Goal: Task Accomplishment & Management: Manage account settings

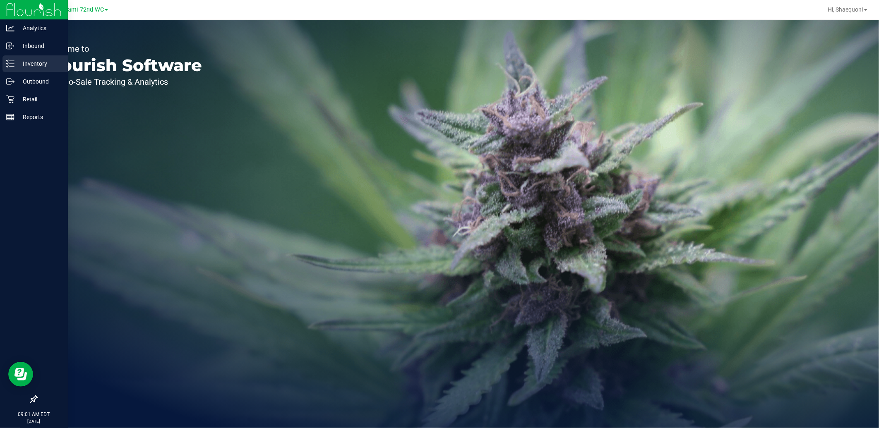
click at [8, 60] on icon at bounding box center [10, 64] width 8 height 8
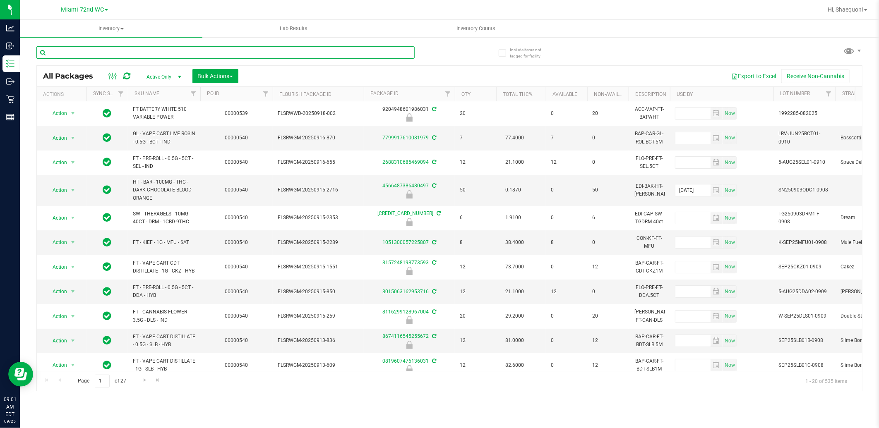
click at [113, 55] on input "text" at bounding box center [225, 52] width 378 height 12
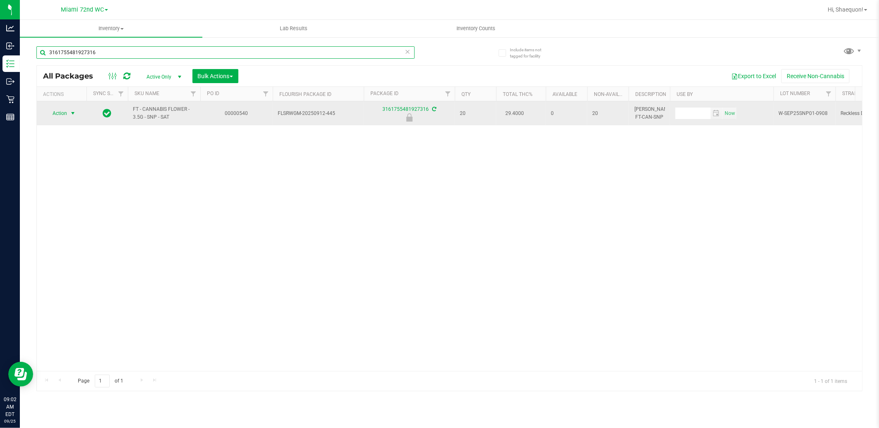
type input "3161755481927316"
click at [72, 113] on span "select" at bounding box center [73, 113] width 7 height 7
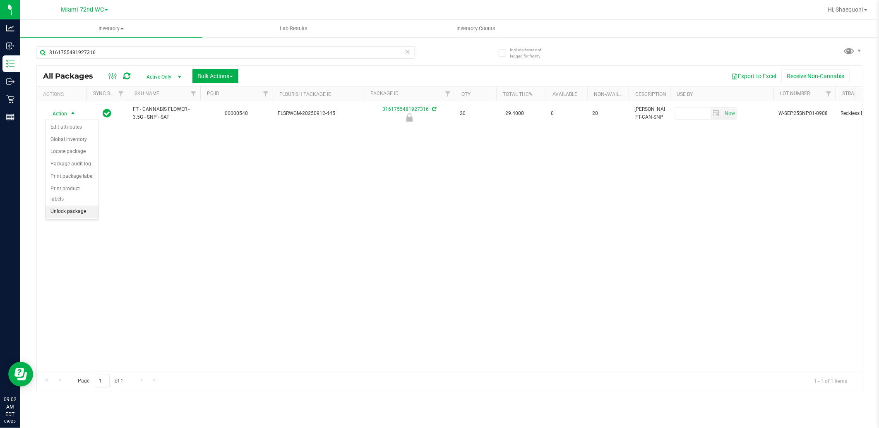
click at [80, 216] on li "Unlock package" at bounding box center [72, 212] width 53 height 12
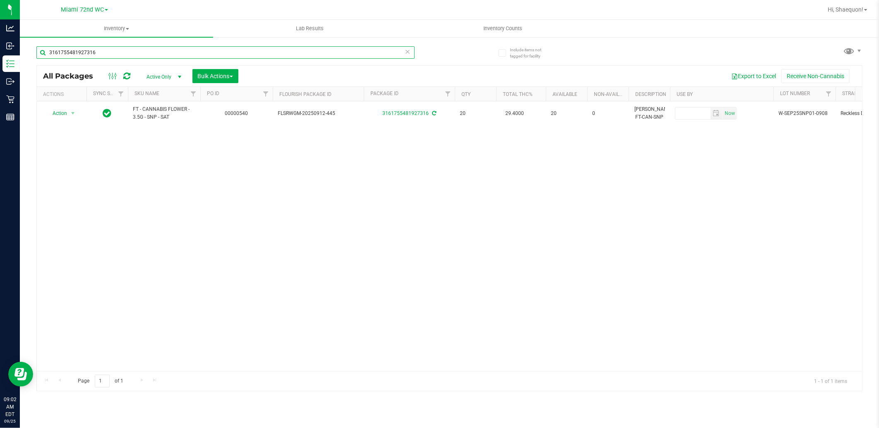
drag, startPoint x: 129, startPoint y: 53, endPoint x: 30, endPoint y: 53, distance: 99.3
click at [31, 53] on div "Include items not tagged for facility 3161755481927316 All Packages Active Only…" at bounding box center [449, 162] width 859 height 252
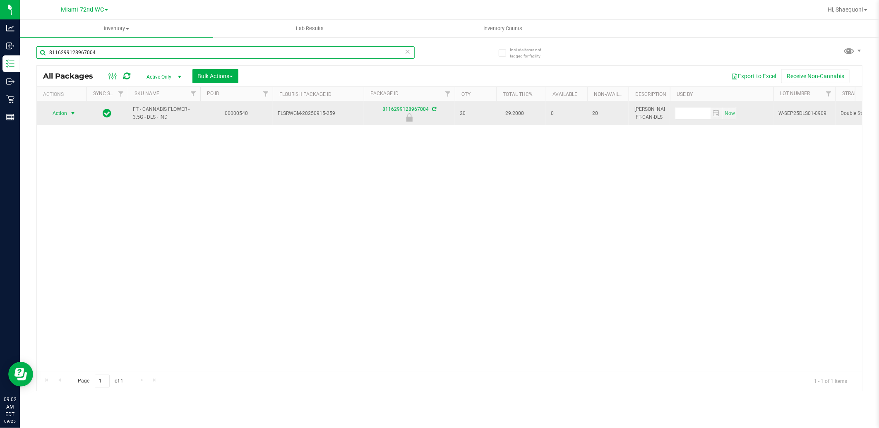
type input "8116299128967004"
click at [73, 112] on span "select" at bounding box center [73, 113] width 7 height 7
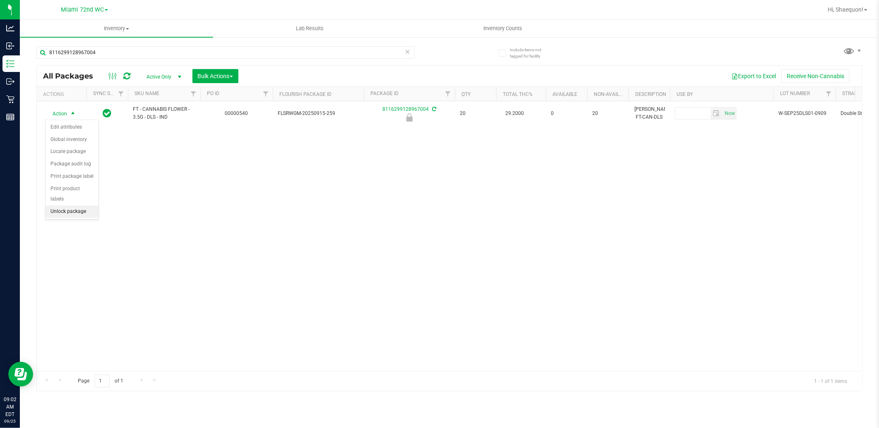
click at [84, 214] on li "Unlock package" at bounding box center [72, 212] width 53 height 12
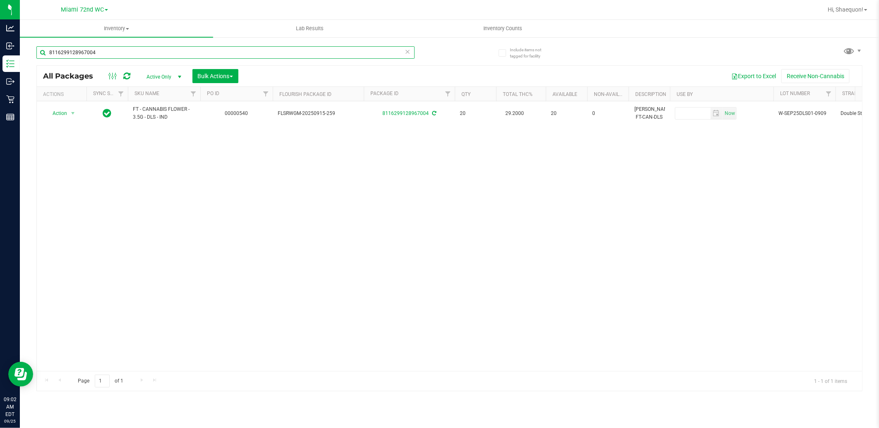
drag, startPoint x: 127, startPoint y: 51, endPoint x: 27, endPoint y: 58, distance: 99.6
click at [27, 58] on div "Include items not tagged for facility 8116299128967004 All Packages Active Only…" at bounding box center [449, 162] width 859 height 252
click at [341, 230] on div "Action Action Adjust qty Create package Edit attributes Global inventory Locate…" at bounding box center [449, 236] width 825 height 270
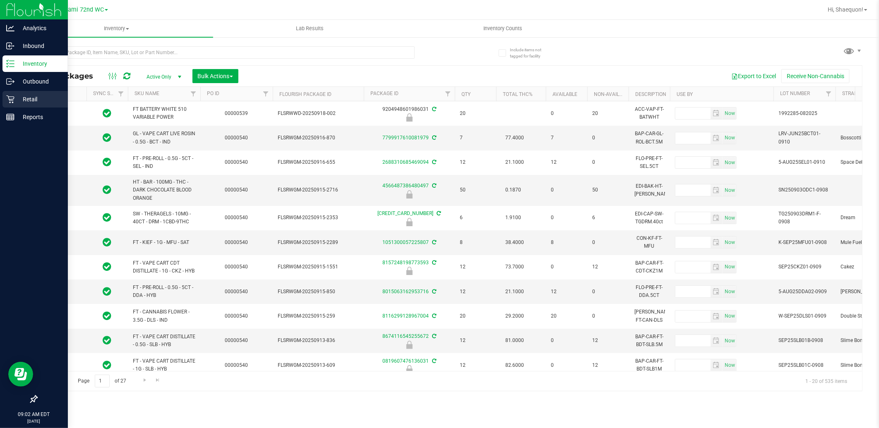
type input "[DATE]"
click at [13, 100] on icon at bounding box center [10, 99] width 8 height 8
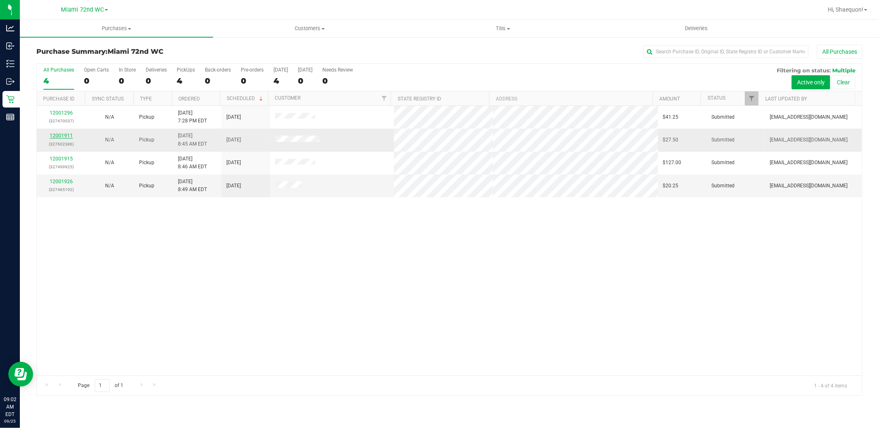
click at [52, 136] on link "12001911" at bounding box center [61, 136] width 23 height 6
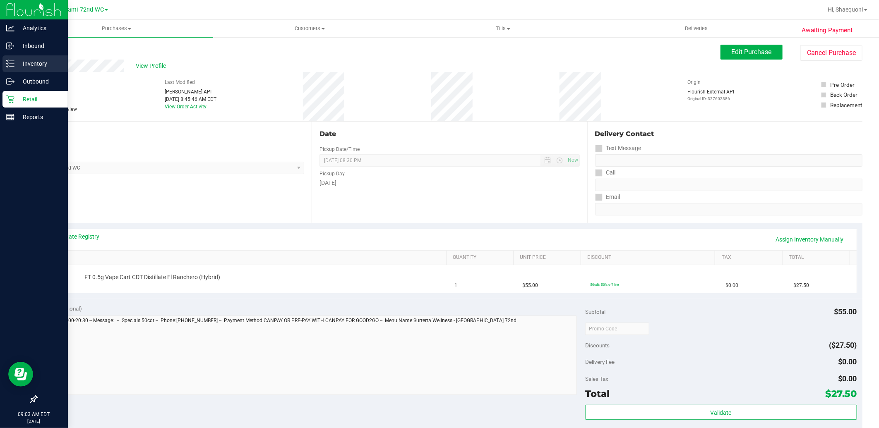
click at [12, 63] on icon at bounding box center [10, 64] width 8 height 8
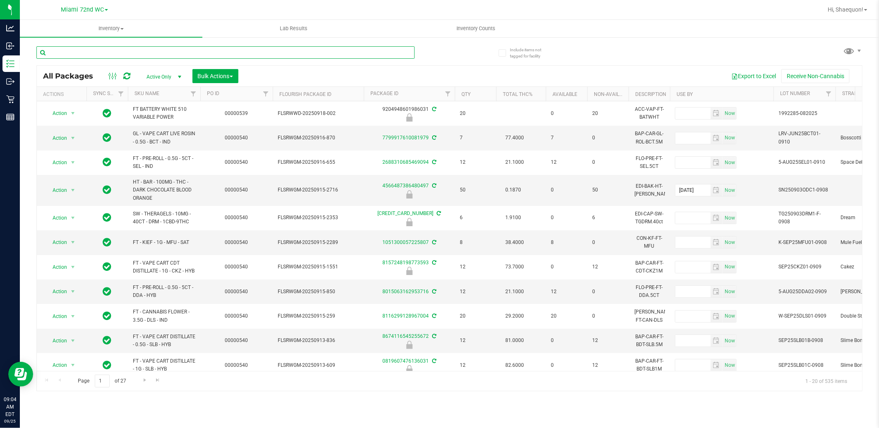
click at [160, 51] on input "text" at bounding box center [225, 52] width 378 height 12
type input "3161755481927316"
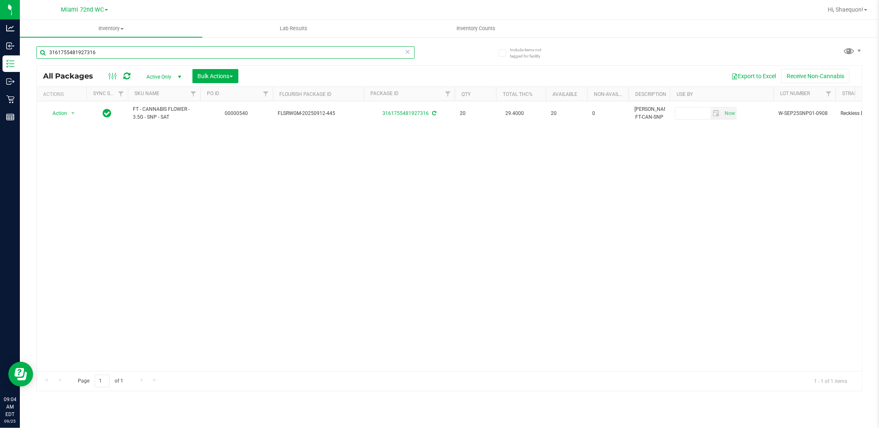
drag, startPoint x: 116, startPoint y: 50, endPoint x: 25, endPoint y: 57, distance: 91.7
click at [25, 57] on div "Include items not tagged for facility 3161755481927316 All Packages Active Only…" at bounding box center [449, 162] width 859 height 252
type input "dls"
drag, startPoint x: 71, startPoint y: 53, endPoint x: 37, endPoint y: 57, distance: 33.7
click at [37, 57] on input "dls" at bounding box center [225, 52] width 378 height 12
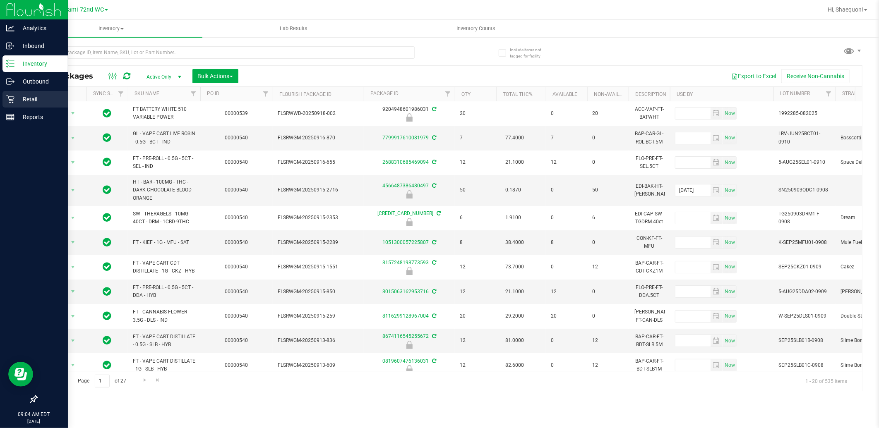
click at [14, 100] on icon at bounding box center [10, 99] width 8 height 8
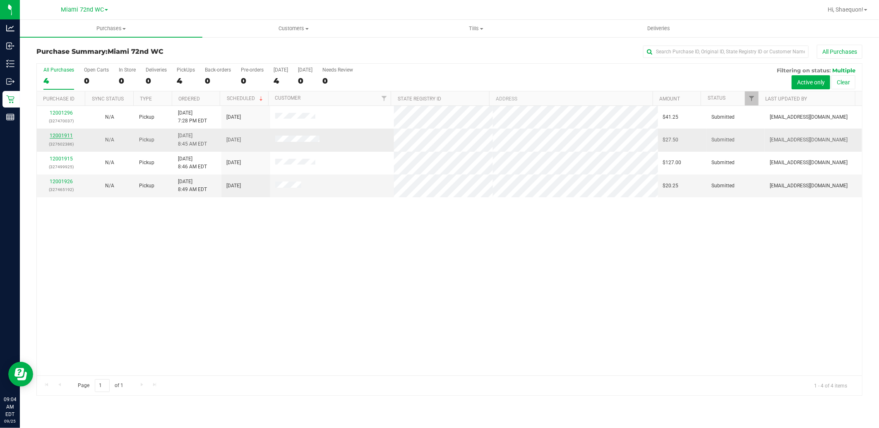
click at [60, 135] on link "12001911" at bounding box center [61, 136] width 23 height 6
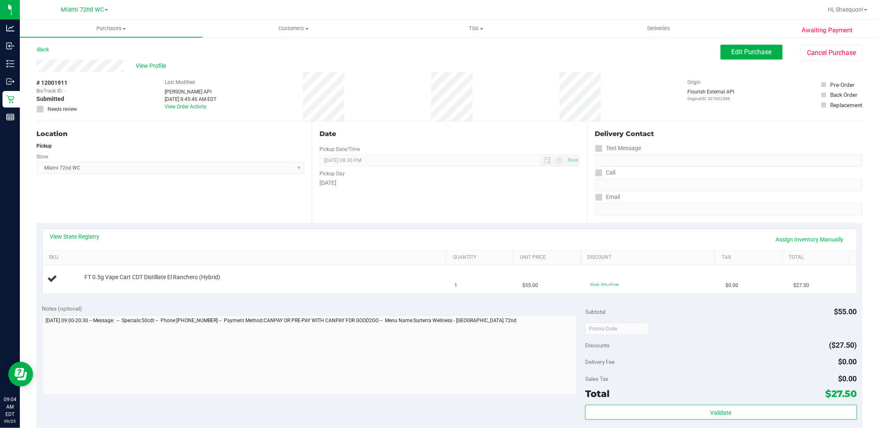
scroll to position [46, 0]
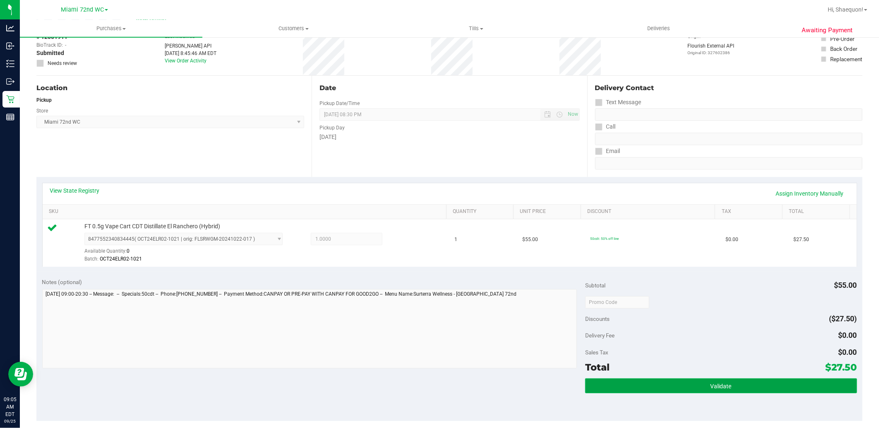
click at [688, 385] on button "Validate" at bounding box center [721, 386] width 272 height 15
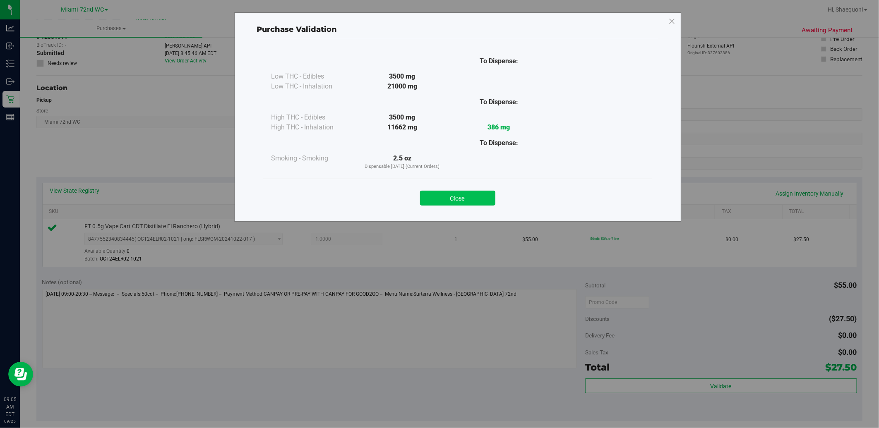
click at [450, 195] on button "Close" at bounding box center [457, 198] width 75 height 15
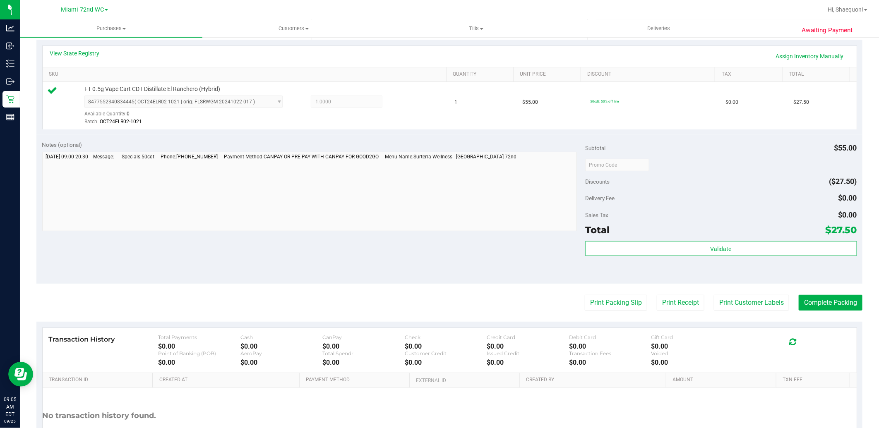
scroll to position [184, 0]
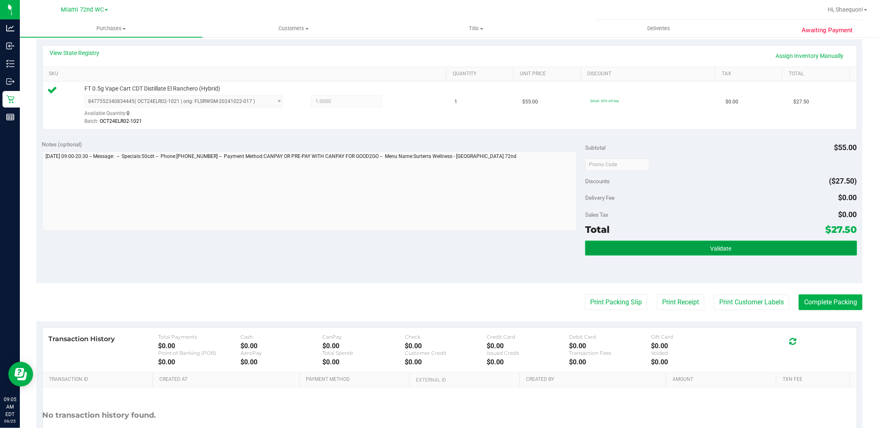
click at [720, 251] on span "Validate" at bounding box center [721, 248] width 21 height 7
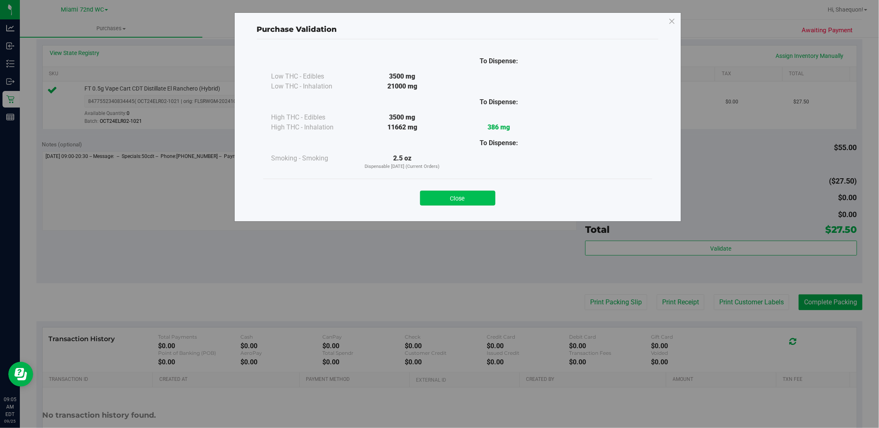
click at [470, 203] on button "Close" at bounding box center [457, 198] width 75 height 15
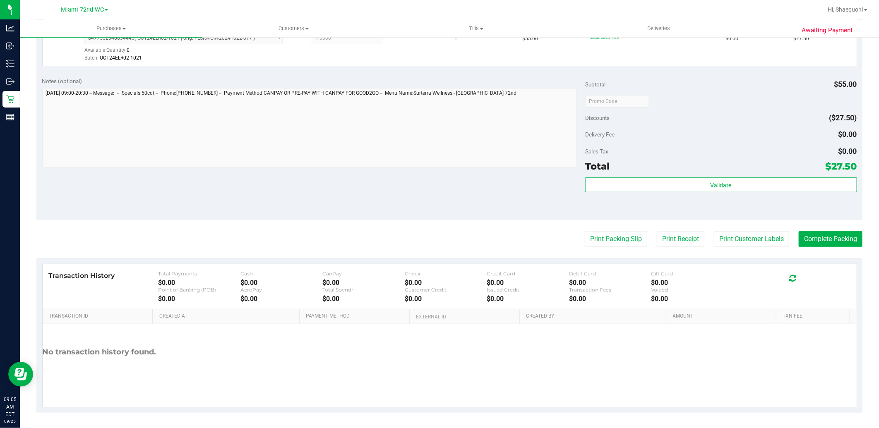
scroll to position [249, 0]
click at [599, 238] on button "Print Packing Slip" at bounding box center [616, 238] width 63 height 16
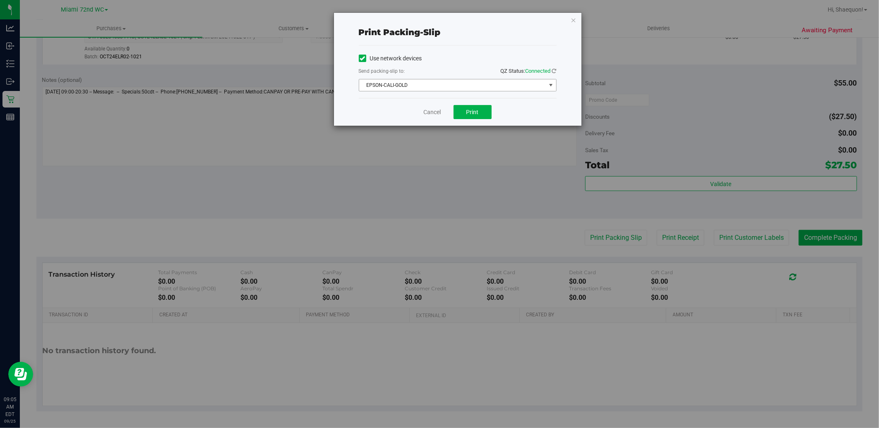
click at [549, 85] on span "select" at bounding box center [551, 85] width 7 height 7
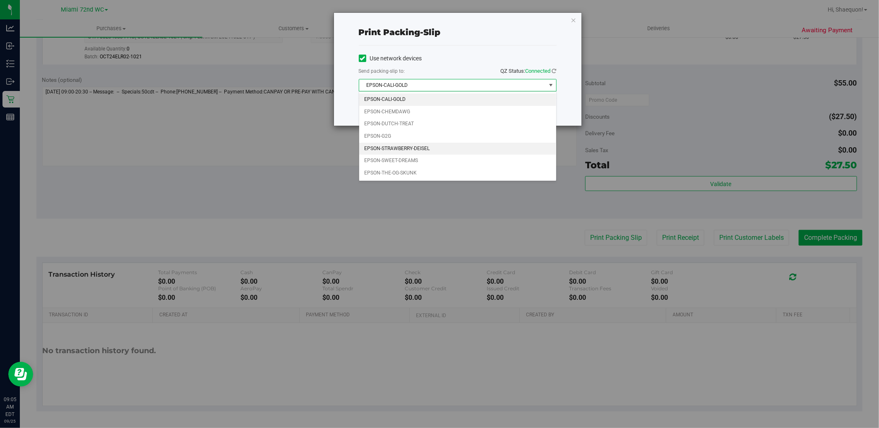
click at [487, 154] on li "EPSON-STRAWBERRY-DEISEL" at bounding box center [457, 149] width 197 height 12
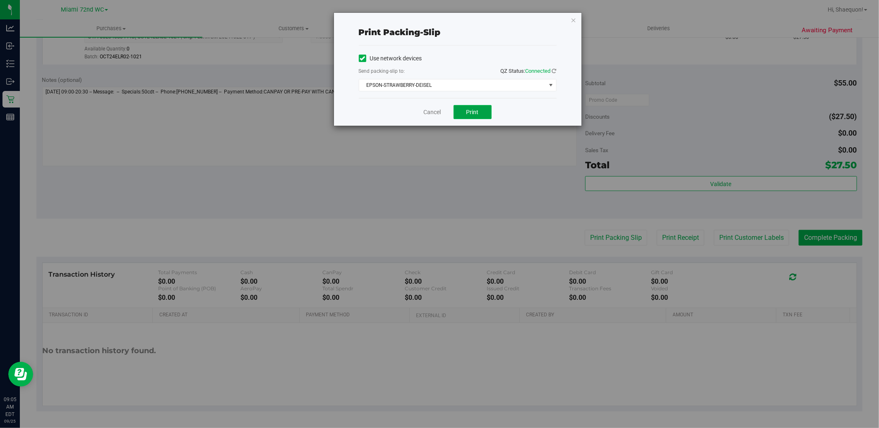
click at [476, 114] on span "Print" at bounding box center [472, 112] width 12 height 7
click at [436, 114] on link "Cancel" at bounding box center [432, 112] width 17 height 9
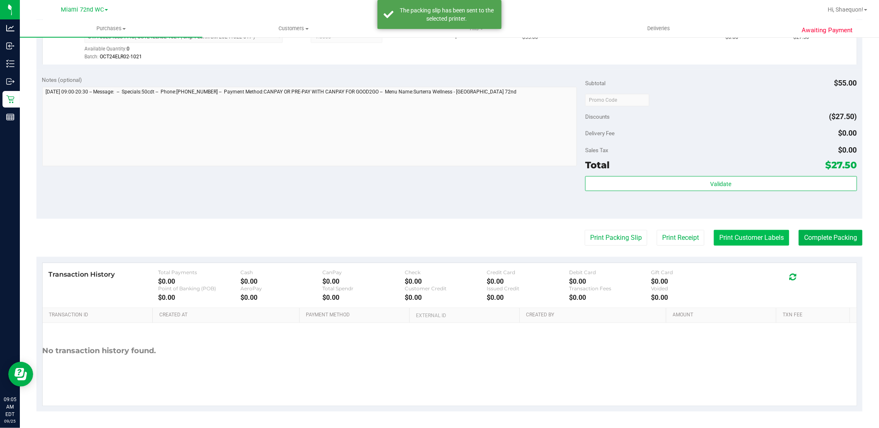
click at [748, 236] on button "Print Customer Labels" at bounding box center [751, 238] width 75 height 16
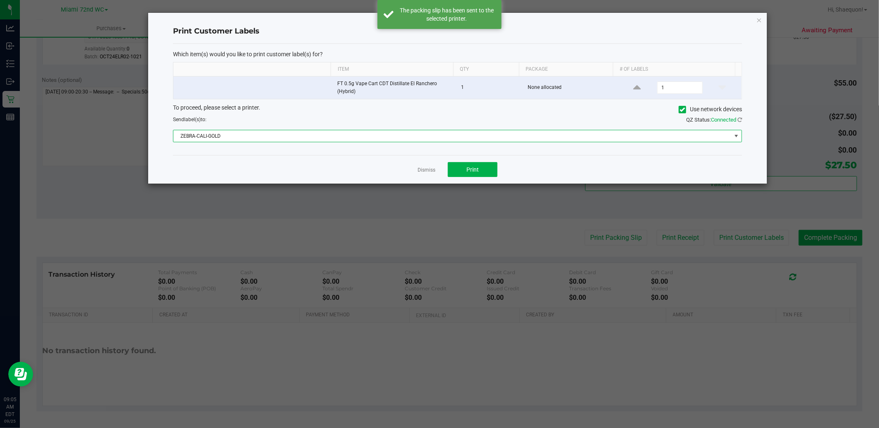
click at [734, 139] on span at bounding box center [736, 136] width 7 height 7
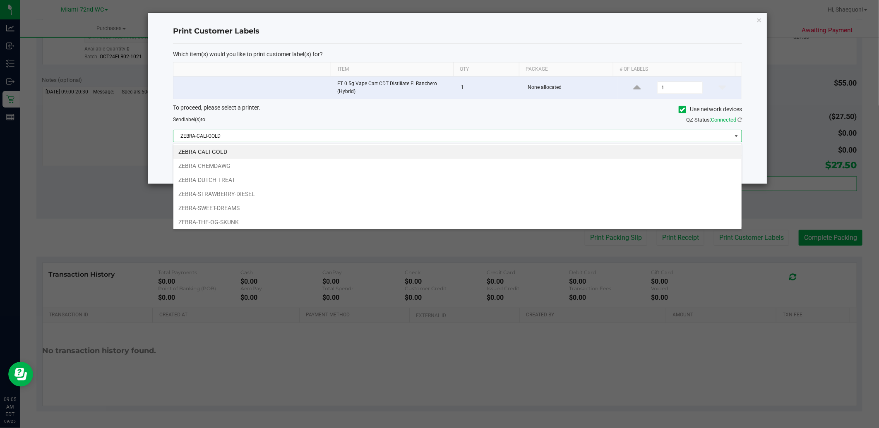
scroll to position [12, 569]
click at [615, 199] on li "ZEBRA-STRAWBERRY-DIESEL" at bounding box center [457, 194] width 568 height 14
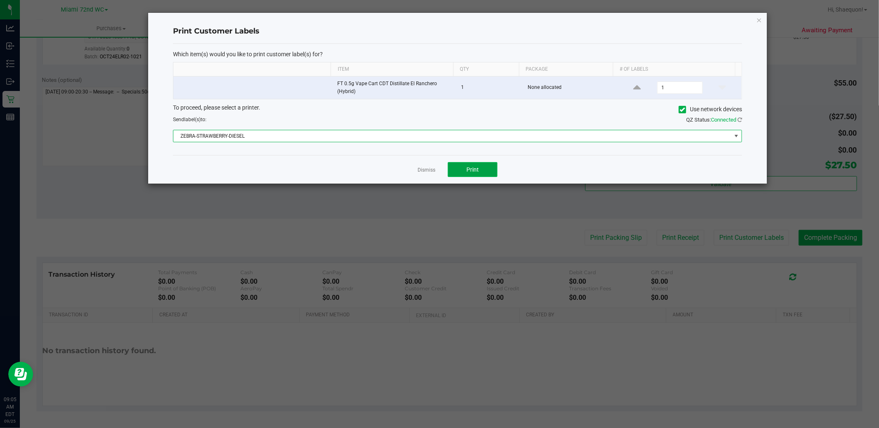
click at [481, 175] on button "Print" at bounding box center [473, 169] width 50 height 15
click at [428, 171] on link "Dismiss" at bounding box center [427, 170] width 18 height 7
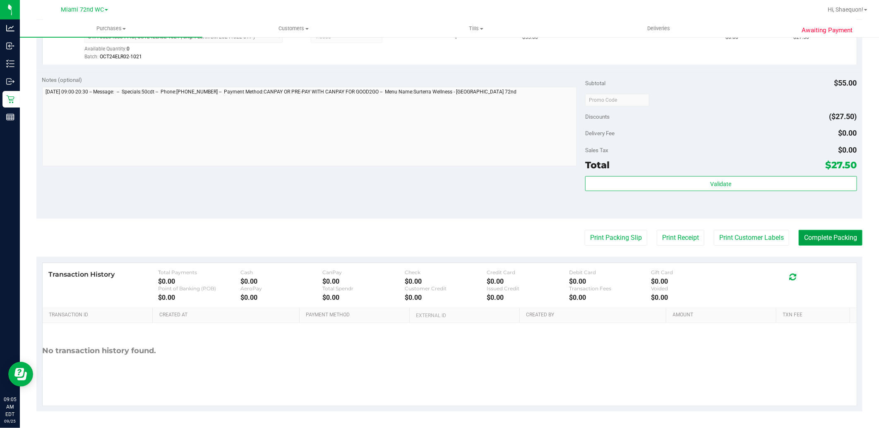
click at [835, 238] on button "Complete Packing" at bounding box center [831, 238] width 64 height 16
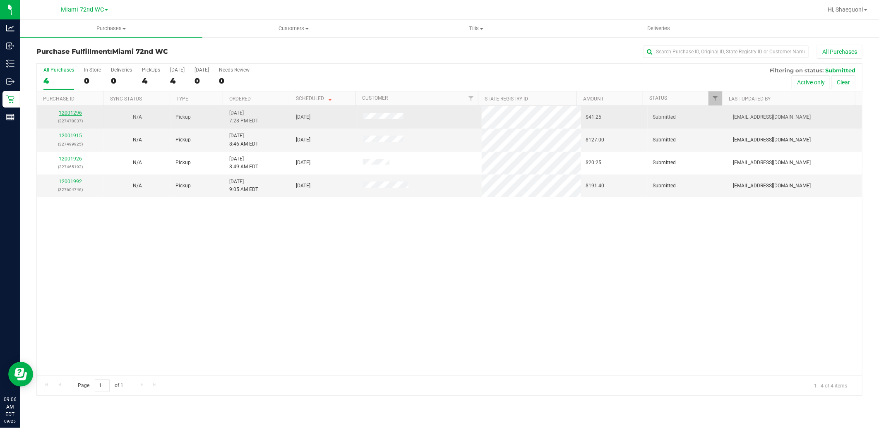
click at [76, 115] on link "12001296" at bounding box center [70, 113] width 23 height 6
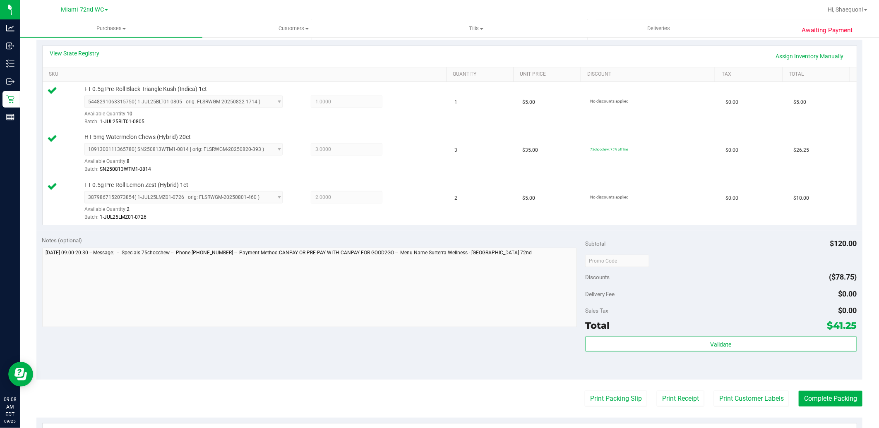
scroll to position [322, 0]
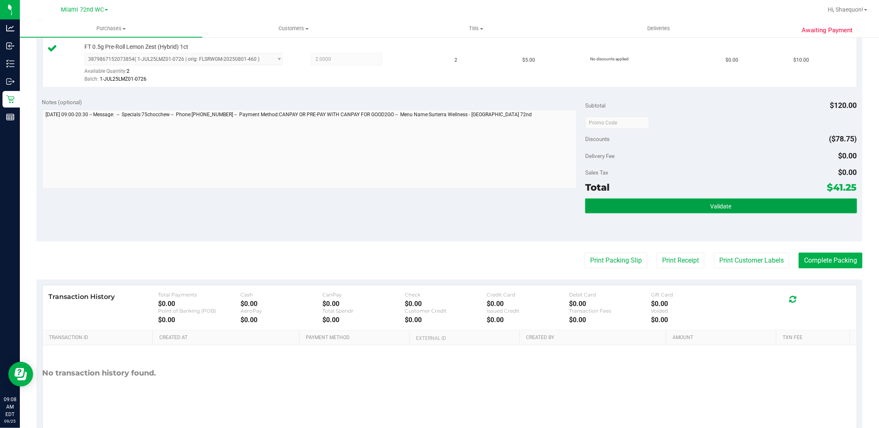
click at [723, 205] on span "Validate" at bounding box center [721, 206] width 21 height 7
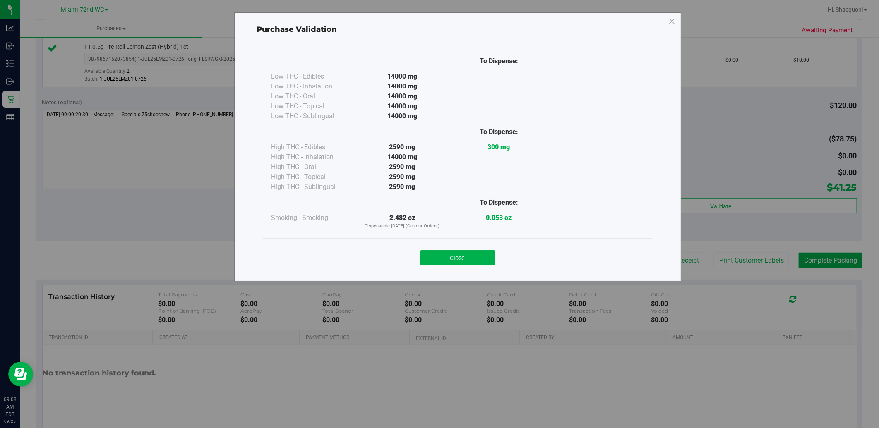
click at [441, 267] on div "Close" at bounding box center [457, 255] width 389 height 34
click at [445, 263] on button "Close" at bounding box center [457, 257] width 75 height 15
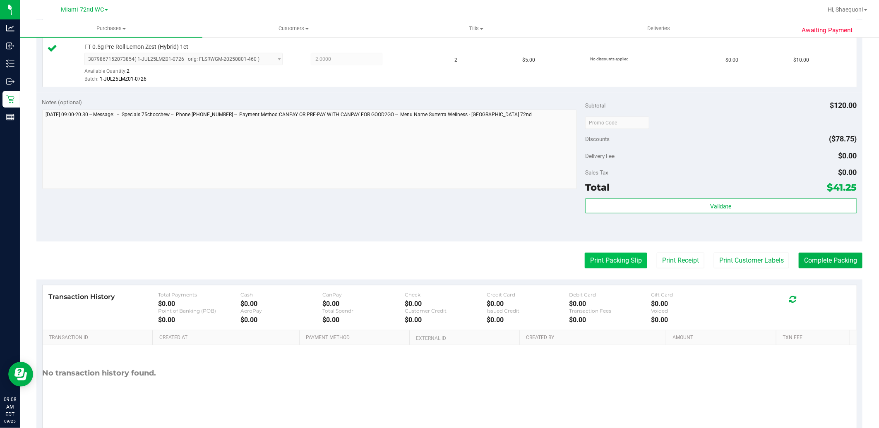
click at [619, 262] on button "Print Packing Slip" at bounding box center [616, 261] width 63 height 16
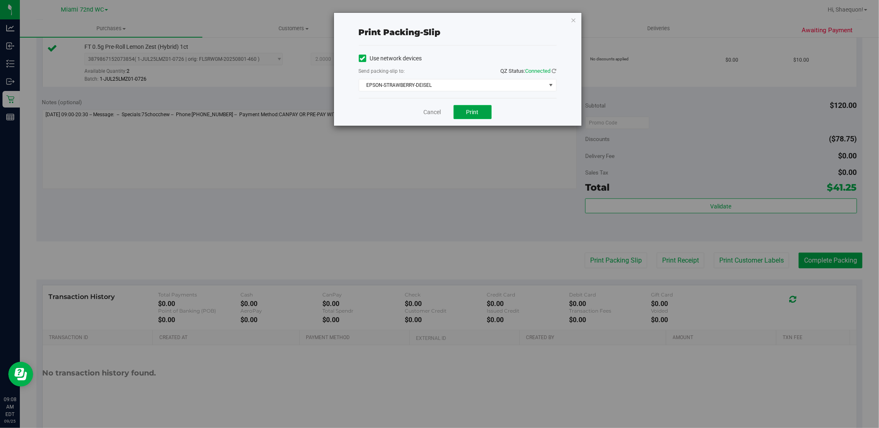
click at [469, 112] on span "Print" at bounding box center [472, 112] width 12 height 7
click at [431, 108] on link "Cancel" at bounding box center [432, 112] width 17 height 9
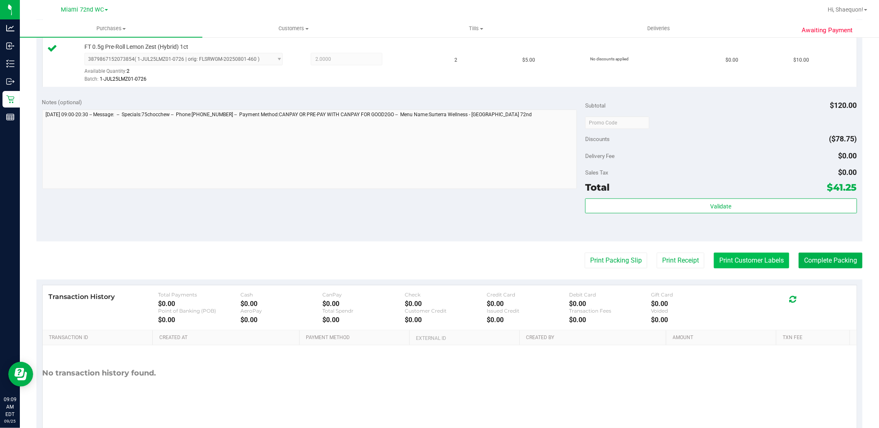
click at [749, 256] on button "Print Customer Labels" at bounding box center [751, 261] width 75 height 16
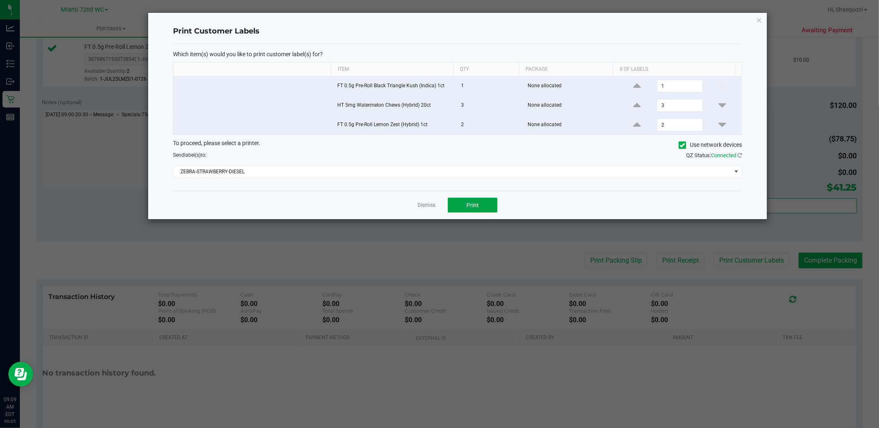
click at [479, 204] on button "Print" at bounding box center [473, 205] width 50 height 15
click at [425, 207] on link "Dismiss" at bounding box center [427, 205] width 18 height 7
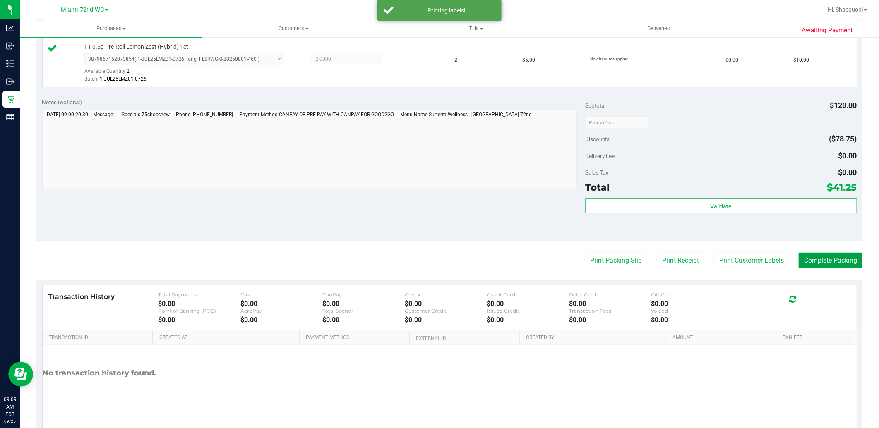
click at [819, 259] on button "Complete Packing" at bounding box center [831, 261] width 64 height 16
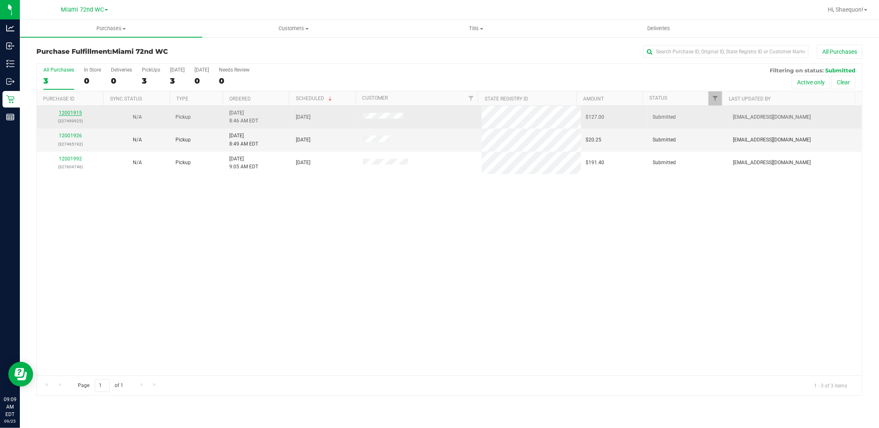
click at [75, 113] on link "12001915" at bounding box center [70, 113] width 23 height 6
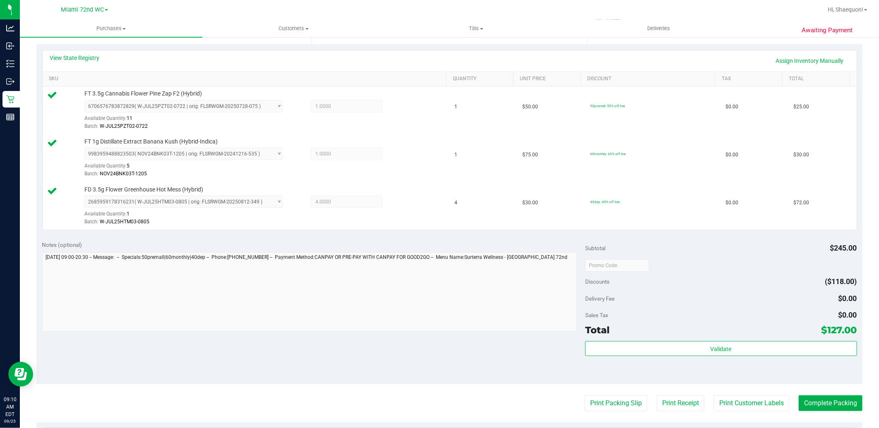
scroll to position [184, 0]
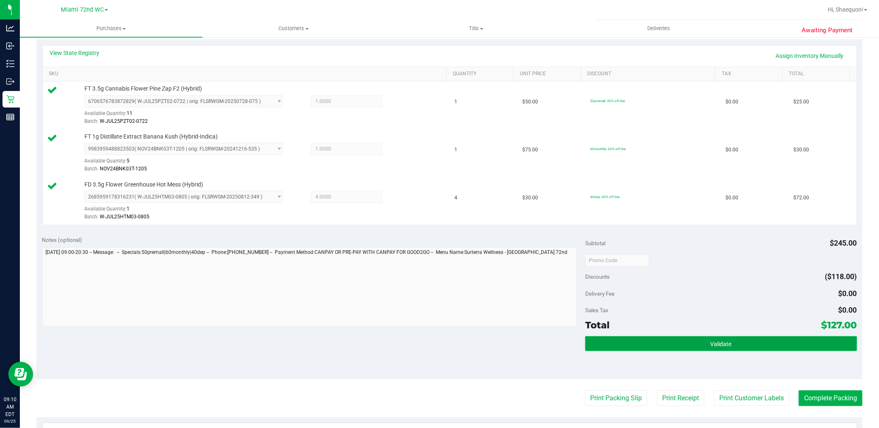
click at [729, 340] on button "Validate" at bounding box center [721, 344] width 272 height 15
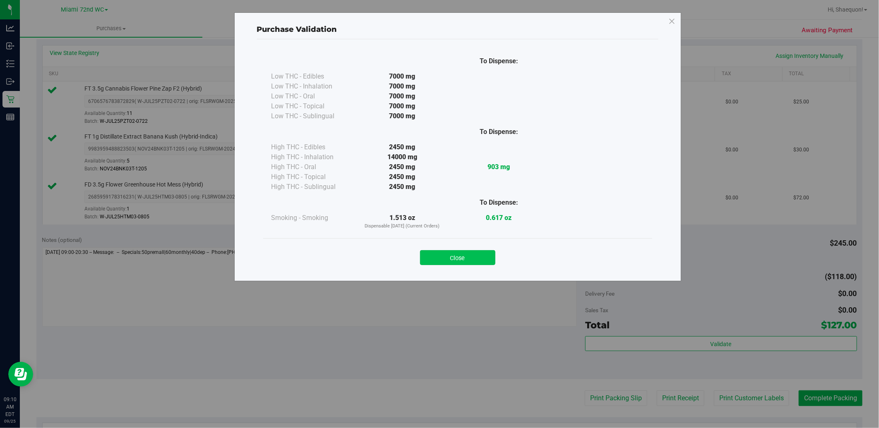
click at [456, 254] on button "Close" at bounding box center [457, 257] width 75 height 15
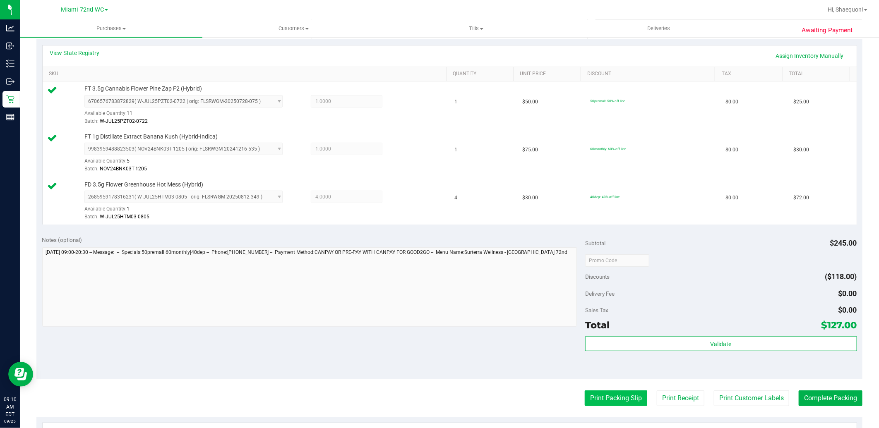
click at [615, 402] on button "Print Packing Slip" at bounding box center [616, 399] width 63 height 16
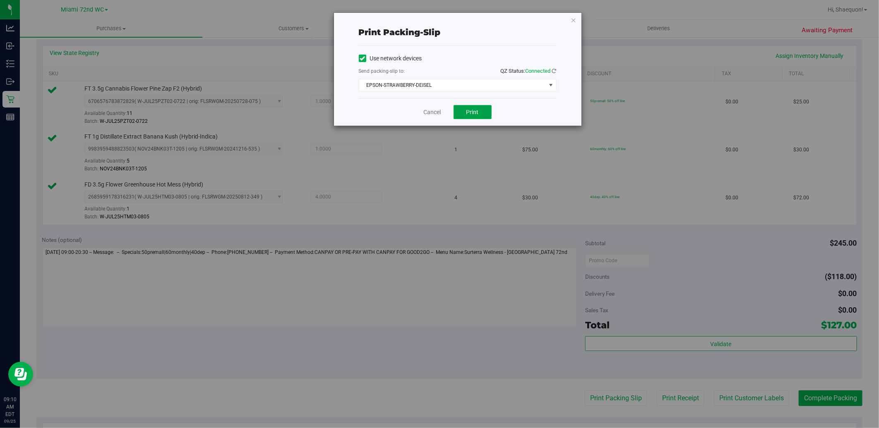
click at [469, 112] on span "Print" at bounding box center [472, 112] width 12 height 7
click at [427, 111] on link "Cancel" at bounding box center [432, 112] width 17 height 9
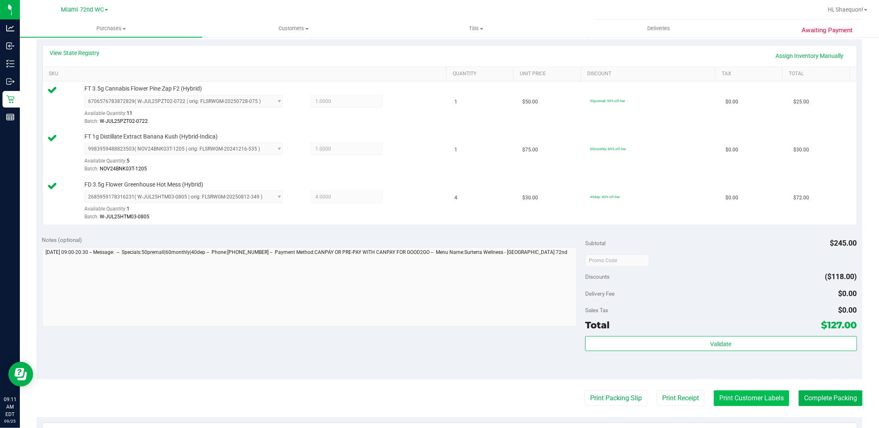
click at [731, 405] on button "Print Customer Labels" at bounding box center [751, 399] width 75 height 16
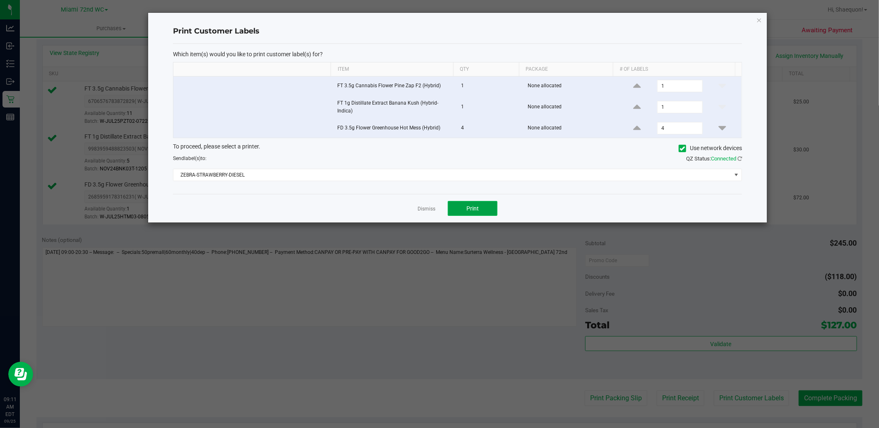
click at [478, 213] on button "Print" at bounding box center [473, 208] width 50 height 15
click at [429, 209] on link "Dismiss" at bounding box center [427, 209] width 18 height 7
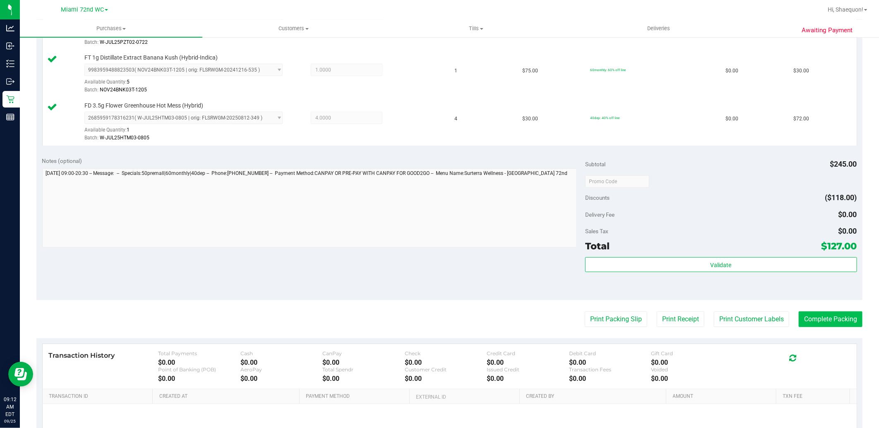
scroll to position [276, 0]
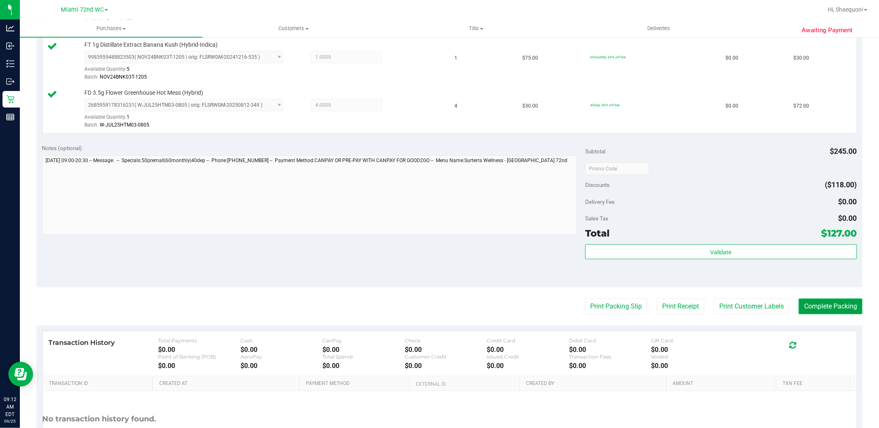
click at [817, 310] on button "Complete Packing" at bounding box center [831, 307] width 64 height 16
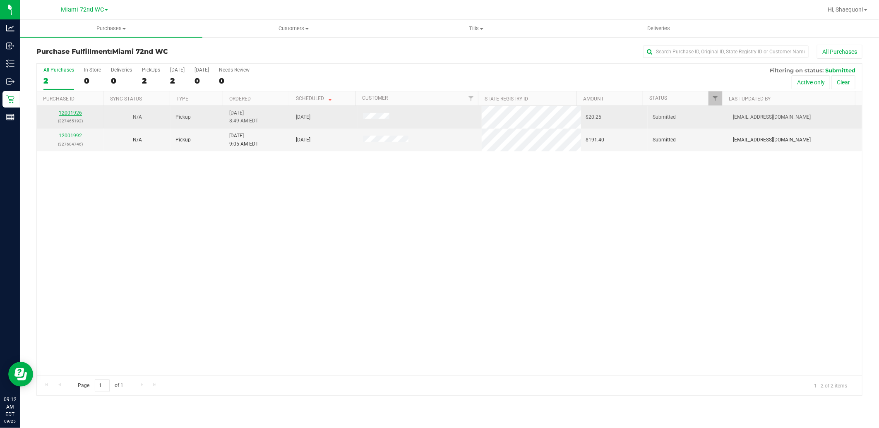
click at [73, 113] on link "12001926" at bounding box center [70, 113] width 23 height 6
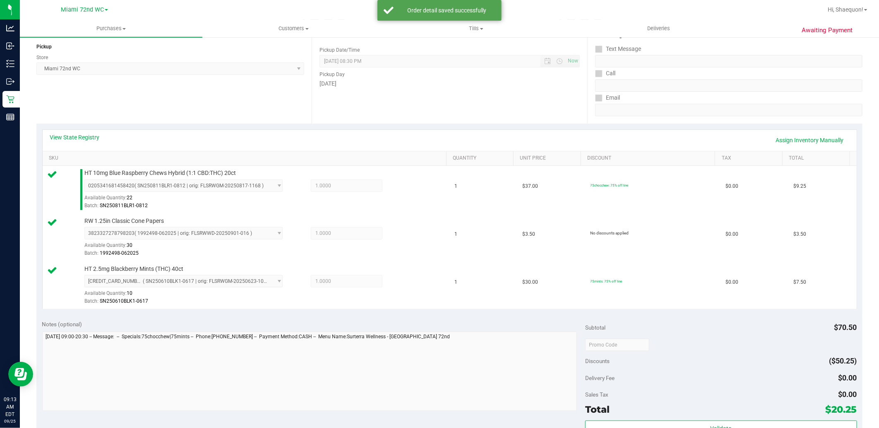
scroll to position [184, 0]
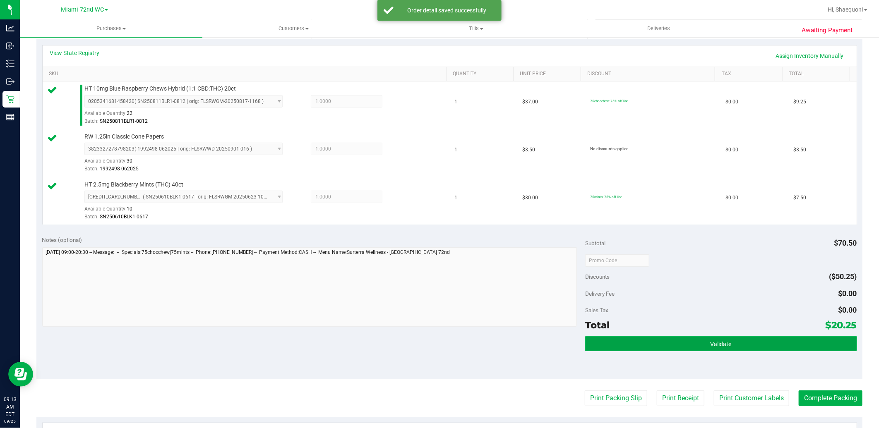
click at [721, 341] on span "Validate" at bounding box center [721, 344] width 21 height 7
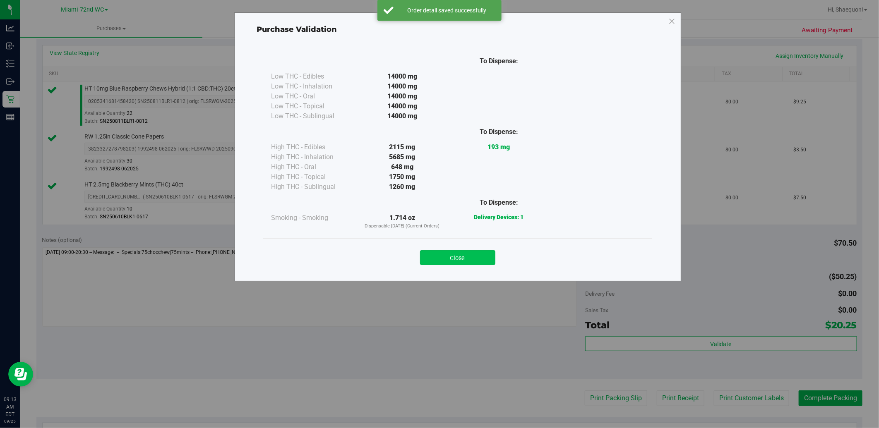
click at [457, 257] on button "Close" at bounding box center [457, 257] width 75 height 15
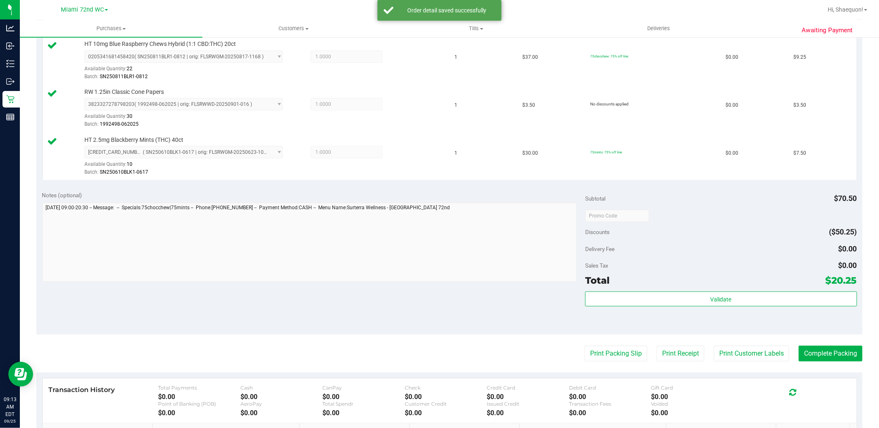
scroll to position [345, 0]
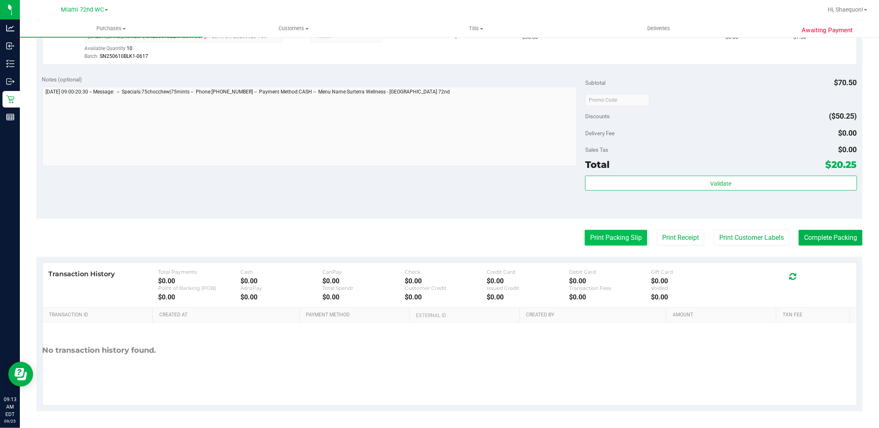
click at [623, 238] on button "Print Packing Slip" at bounding box center [616, 238] width 63 height 16
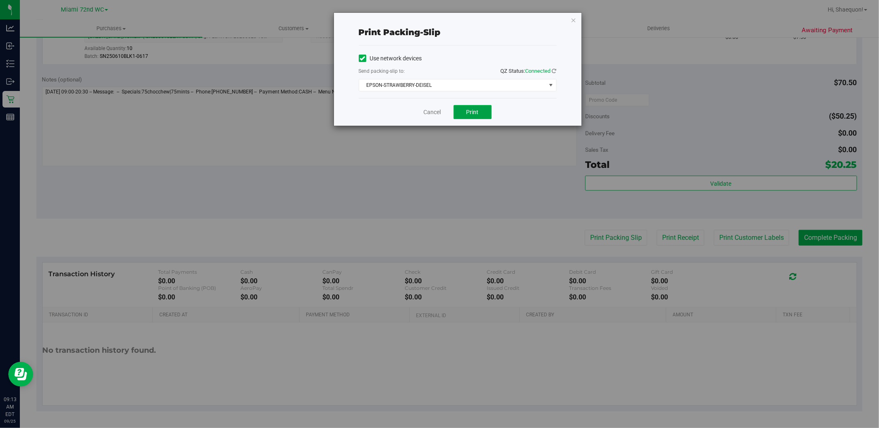
click at [486, 113] on button "Print" at bounding box center [473, 112] width 38 height 14
click at [437, 113] on link "Cancel" at bounding box center [432, 112] width 17 height 9
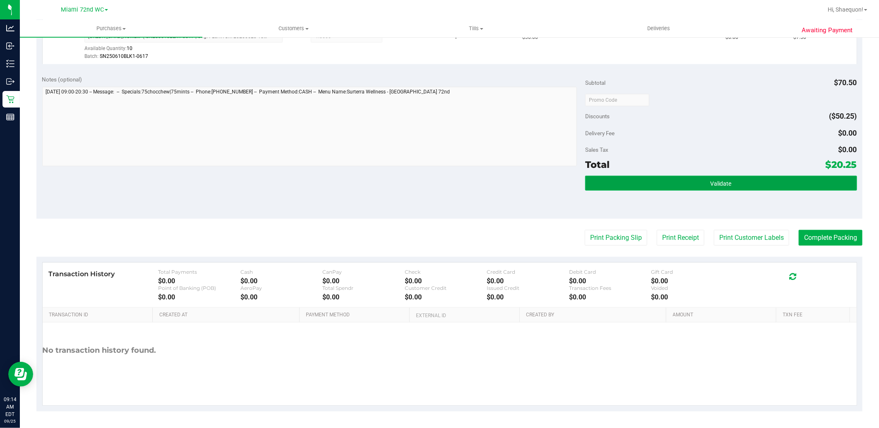
click at [742, 181] on button "Validate" at bounding box center [721, 183] width 272 height 15
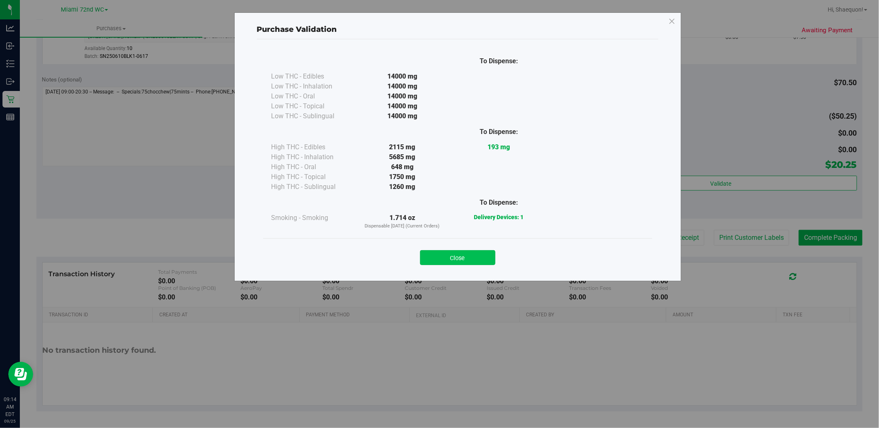
click at [452, 262] on button "Close" at bounding box center [457, 257] width 75 height 15
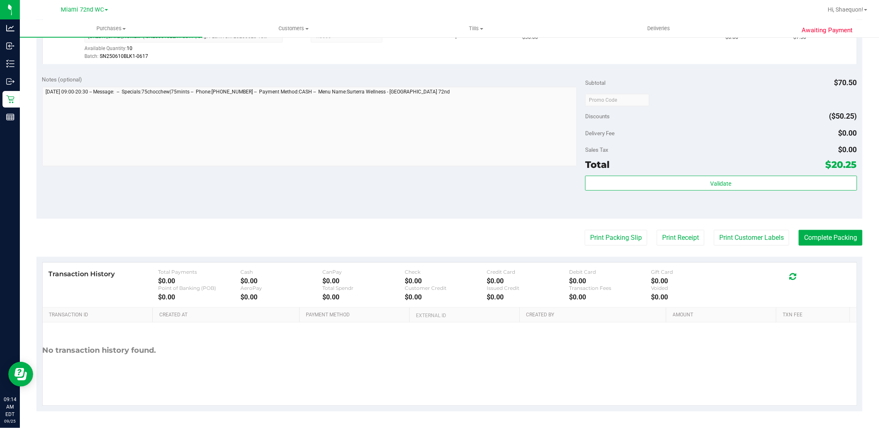
click at [829, 249] on purchase-details "Back Edit Purchase Cancel Purchase View Profile # 12001926 BioTrack ID: - Submi…" at bounding box center [449, 56] width 826 height 712
click at [829, 240] on button "Complete Packing" at bounding box center [831, 238] width 64 height 16
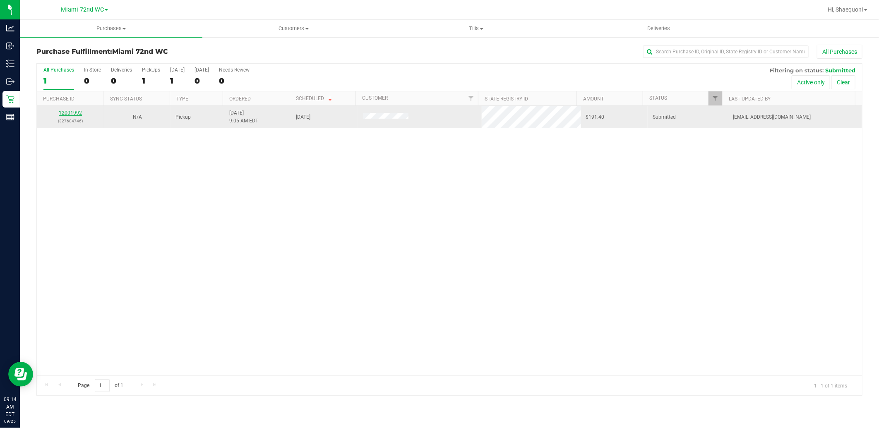
click at [72, 115] on link "12001992" at bounding box center [70, 113] width 23 height 6
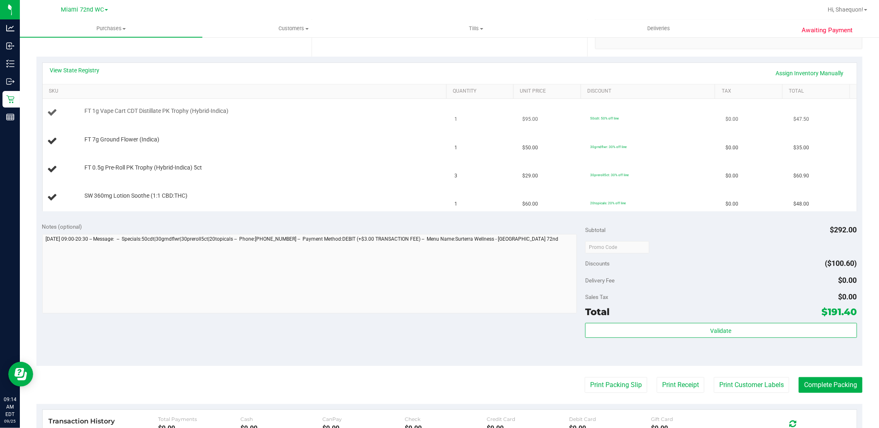
scroll to position [184, 0]
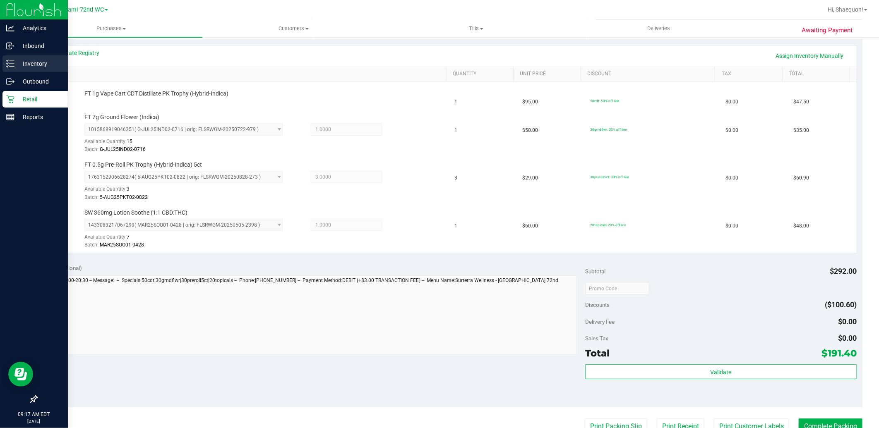
click at [34, 66] on p "Inventory" at bounding box center [39, 64] width 50 height 10
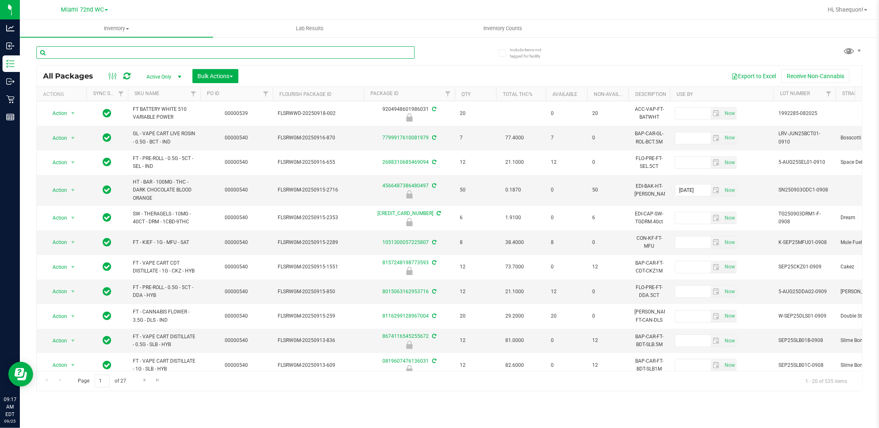
click at [203, 51] on input "text" at bounding box center [225, 52] width 378 height 12
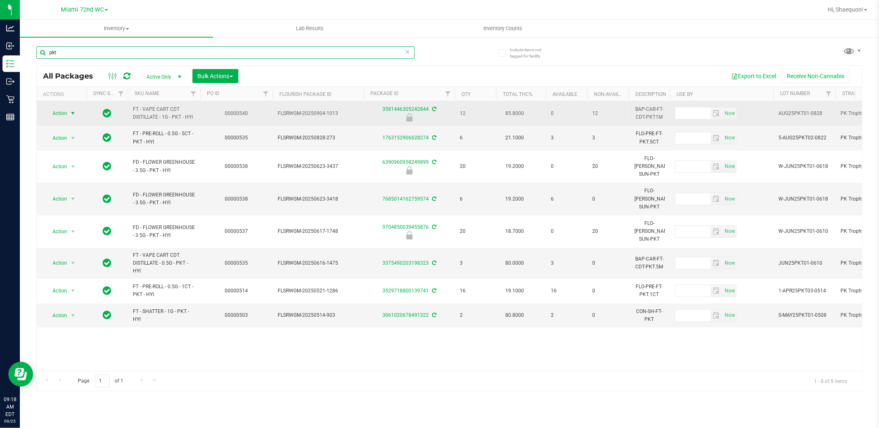
type input "pkt"
click at [72, 114] on span "select" at bounding box center [73, 113] width 7 height 7
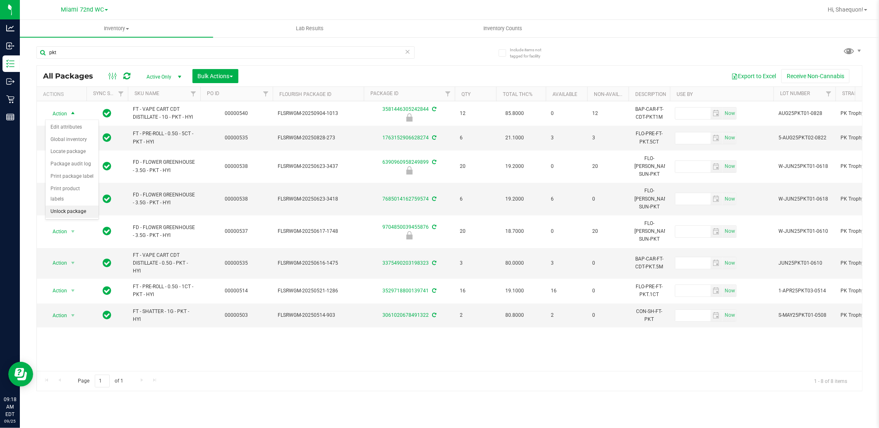
click at [67, 216] on li "Unlock package" at bounding box center [72, 212] width 53 height 12
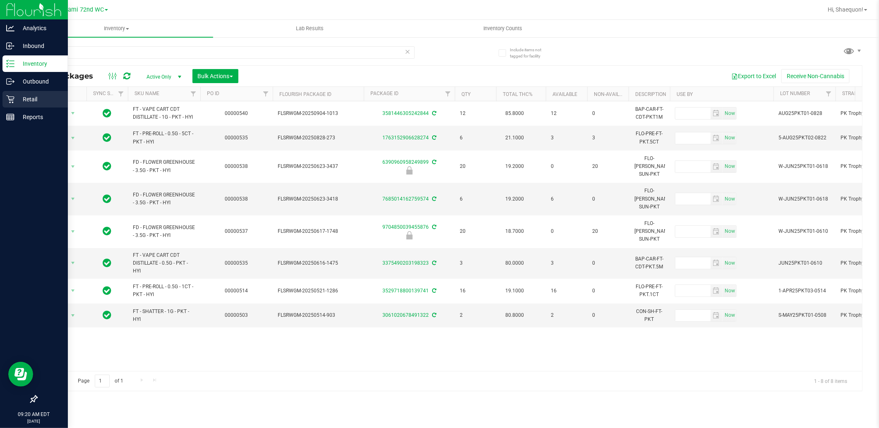
click at [19, 102] on p "Retail" at bounding box center [39, 99] width 50 height 10
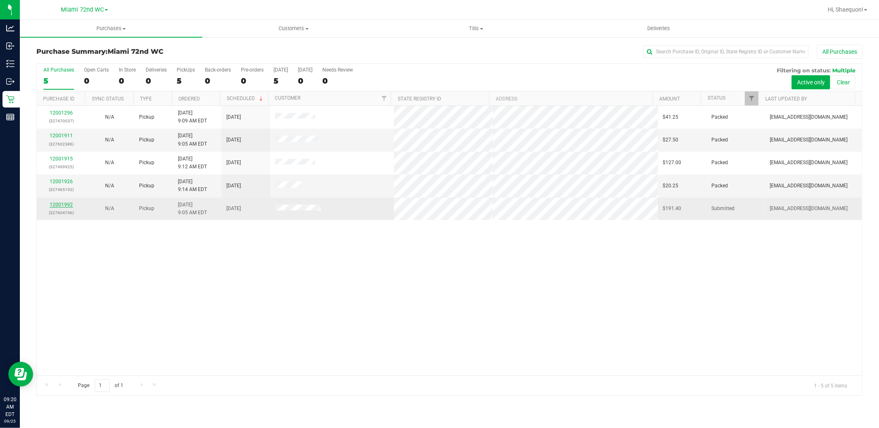
click at [65, 205] on link "12001992" at bounding box center [61, 205] width 23 height 6
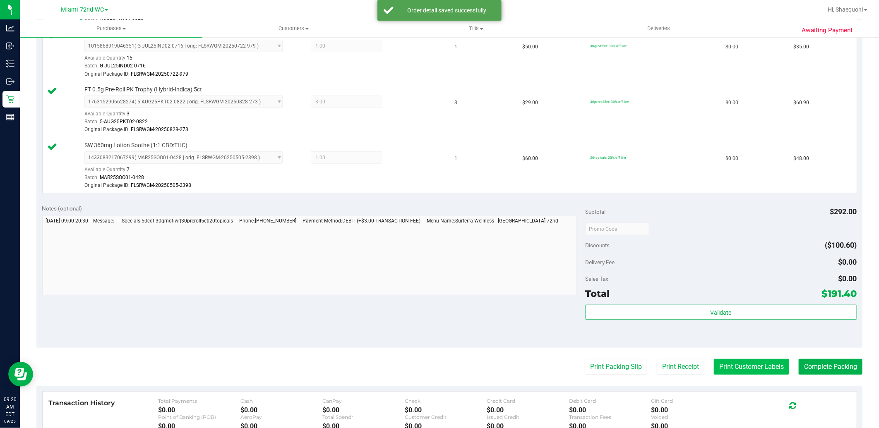
scroll to position [368, 0]
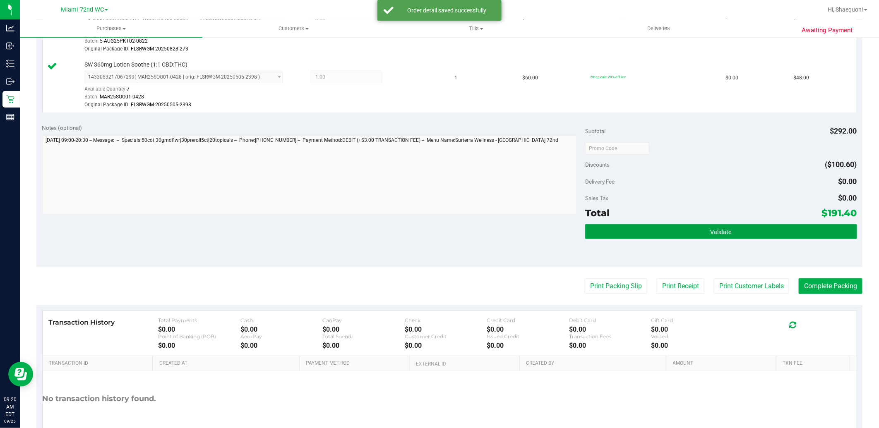
click at [731, 231] on button "Validate" at bounding box center [721, 231] width 272 height 15
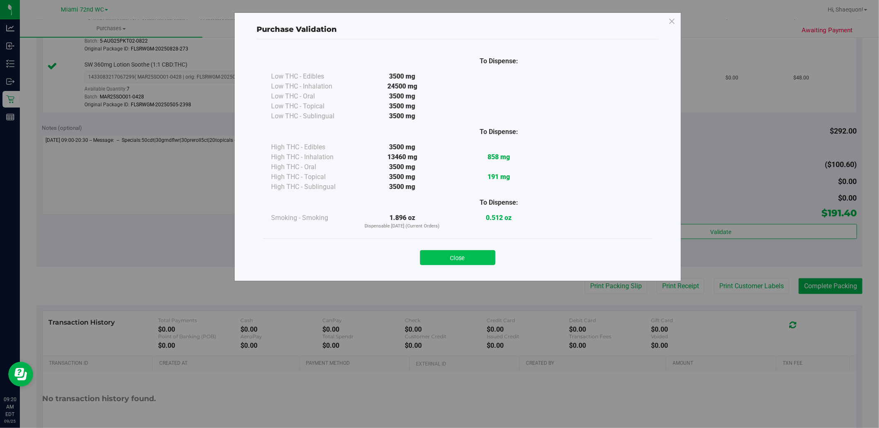
click at [478, 262] on button "Close" at bounding box center [457, 257] width 75 height 15
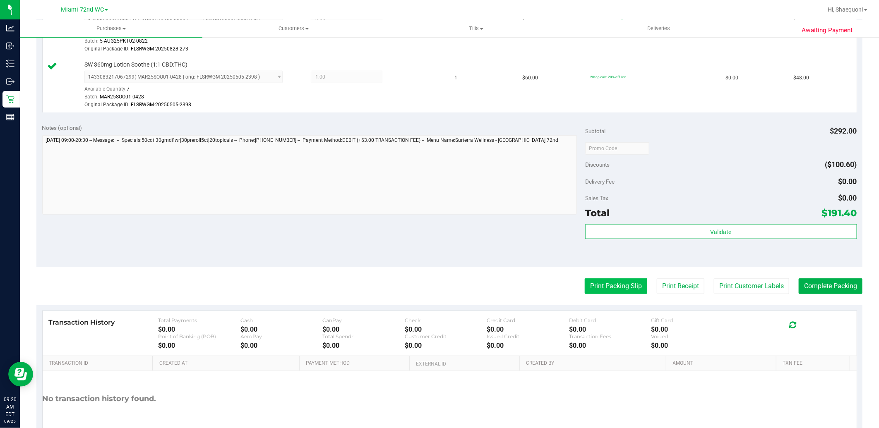
click at [618, 288] on button "Print Packing Slip" at bounding box center [616, 287] width 63 height 16
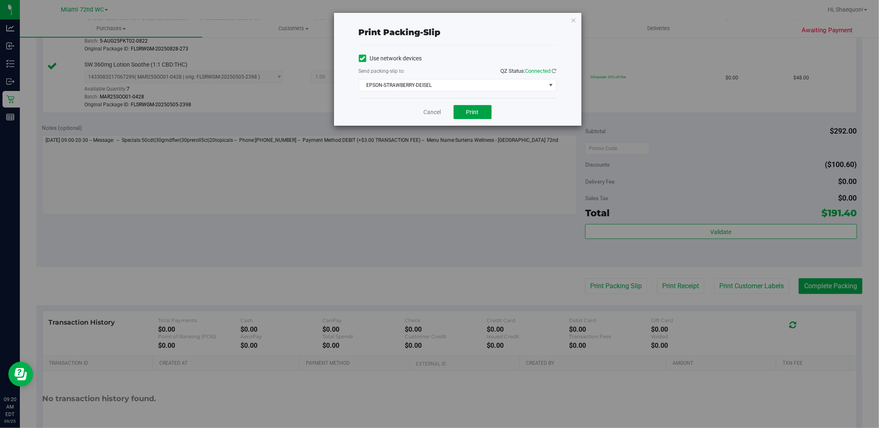
click at [479, 115] on button "Print" at bounding box center [473, 112] width 38 height 14
click at [435, 114] on link "Cancel" at bounding box center [432, 112] width 17 height 9
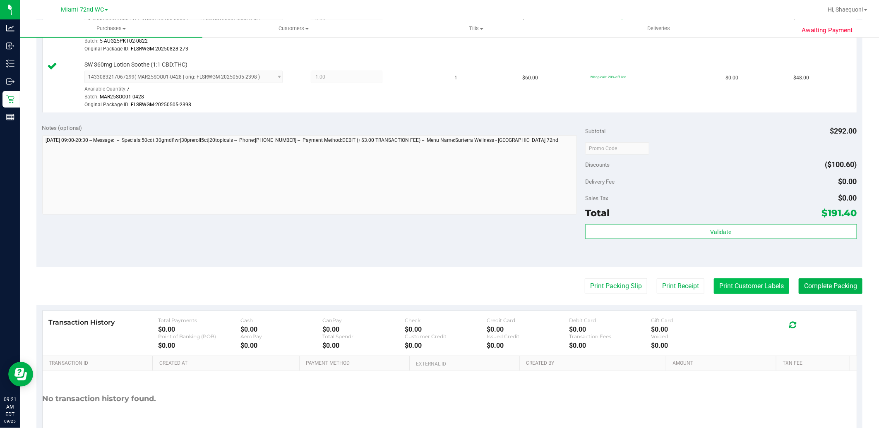
click at [757, 286] on button "Print Customer Labels" at bounding box center [751, 287] width 75 height 16
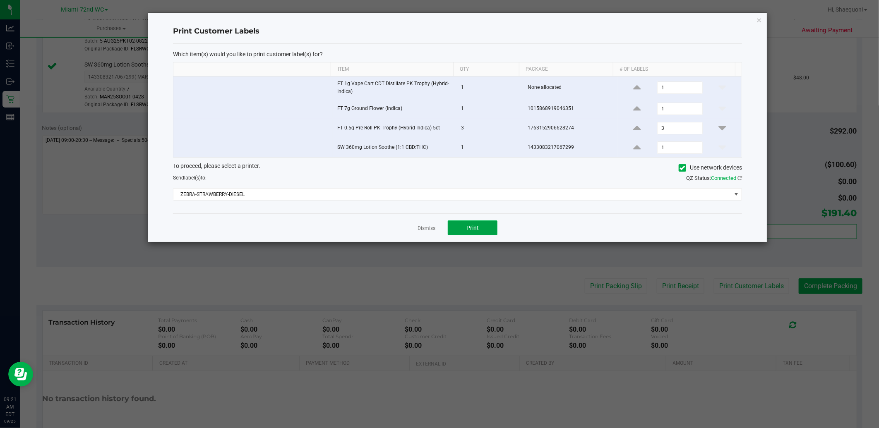
click at [483, 230] on button "Print" at bounding box center [473, 228] width 50 height 15
click at [431, 229] on link "Dismiss" at bounding box center [427, 228] width 18 height 7
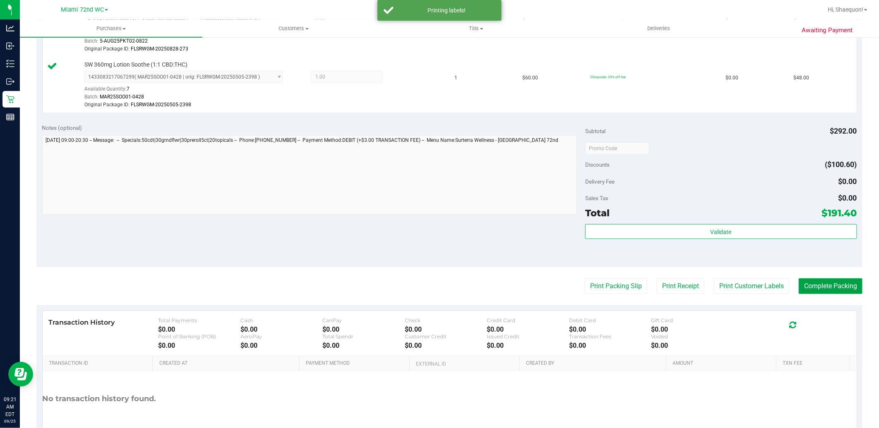
click at [834, 289] on button "Complete Packing" at bounding box center [831, 287] width 64 height 16
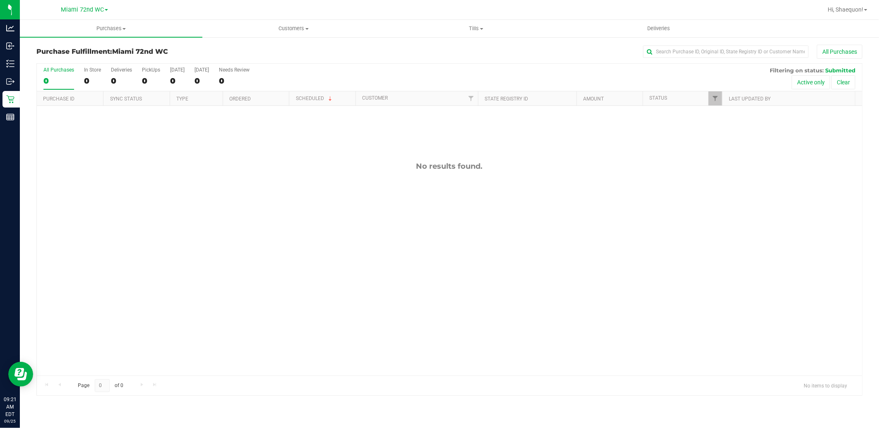
click at [688, 319] on div "No results found." at bounding box center [449, 269] width 825 height 326
click at [510, 252] on div "No results found." at bounding box center [449, 269] width 825 height 326
click at [64, 155] on div "No results found." at bounding box center [449, 269] width 825 height 326
click at [214, 171] on div "No results found." at bounding box center [449, 269] width 825 height 326
click at [212, 164] on div "No results found." at bounding box center [449, 166] width 825 height 9
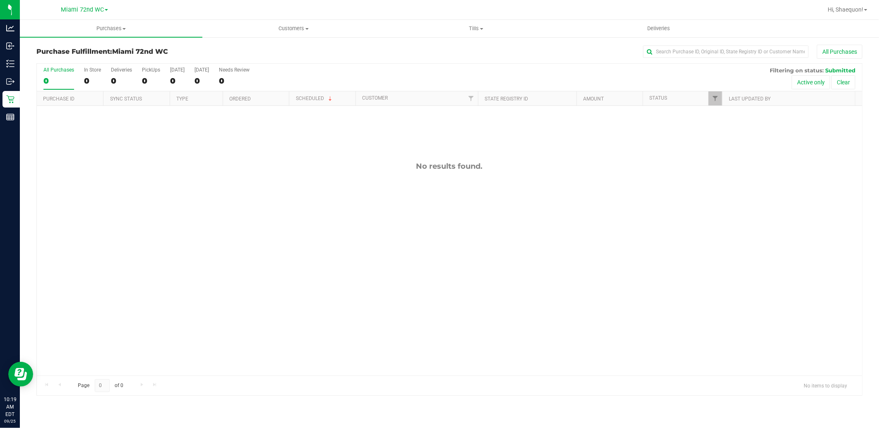
click at [303, 204] on div "No results found." at bounding box center [449, 269] width 825 height 326
click at [413, 276] on div "No results found." at bounding box center [449, 269] width 825 height 326
